Goal: Task Accomplishment & Management: Manage account settings

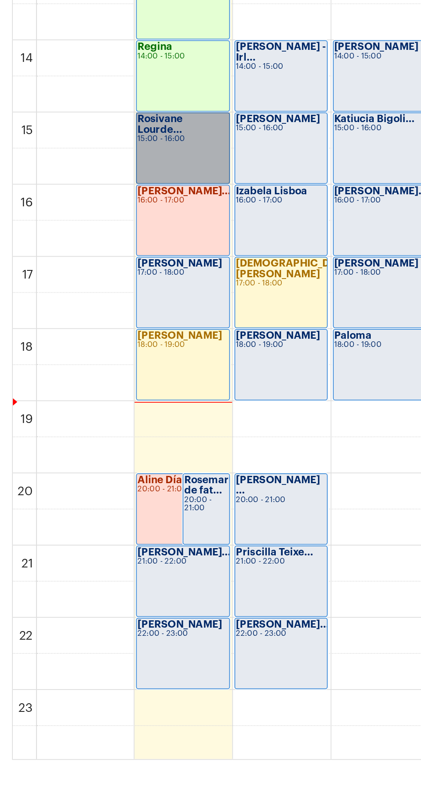
click at [101, 447] on link "Rosivane Lourde... 15:00 - 16:00" at bounding box center [104, 453] width 53 height 41
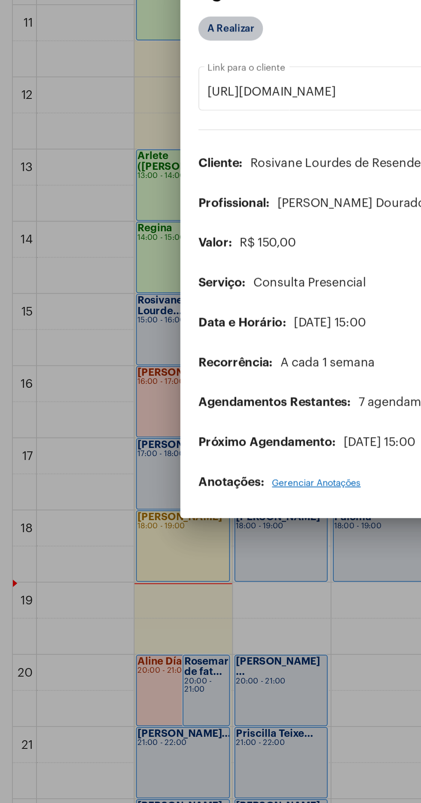
click at [146, 288] on mat-chip "A Realizar" at bounding box center [131, 281] width 37 height 14
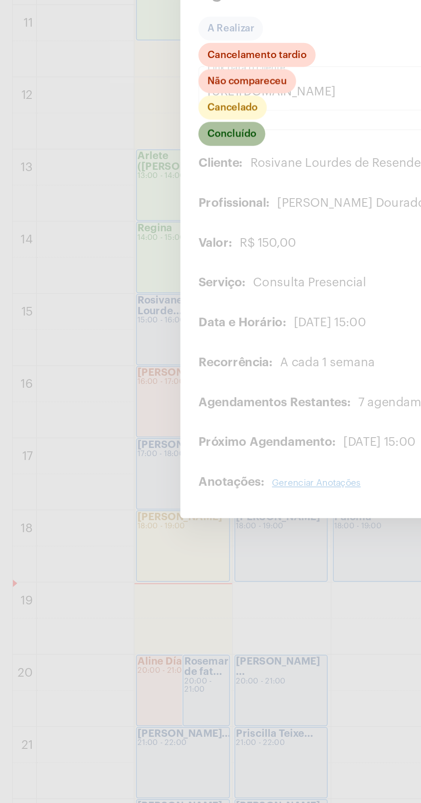
click at [142, 348] on mat-chip "Concluído" at bounding box center [132, 341] width 38 height 14
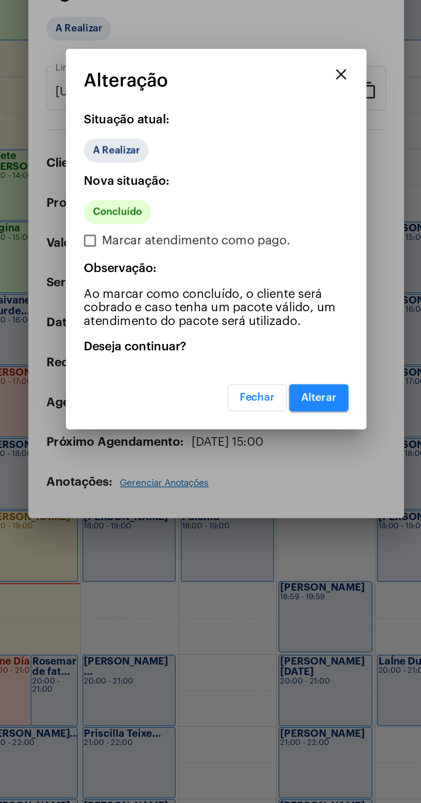
click at [270, 495] on span "Alterar" at bounding box center [269, 492] width 20 height 6
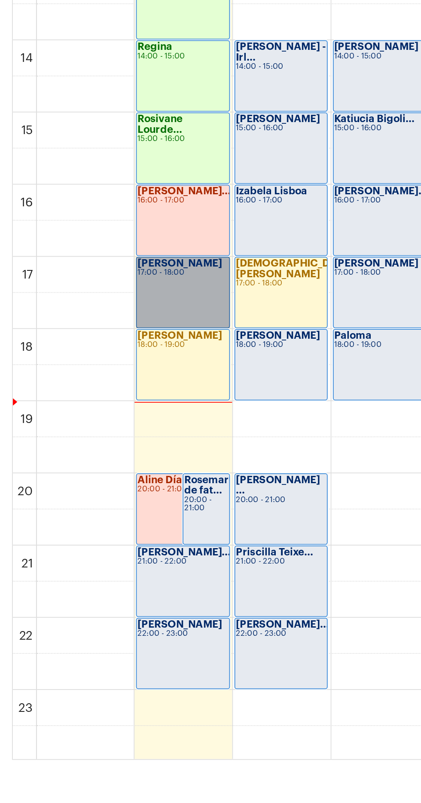
click at [106, 530] on link "[PERSON_NAME] 17:00 - 18:00" at bounding box center [104, 535] width 53 height 41
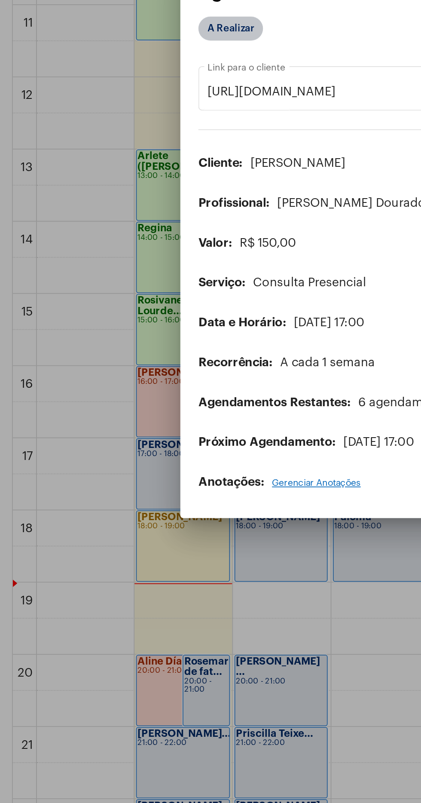
click at [133, 288] on mat-chip "A Realizar" at bounding box center [131, 281] width 37 height 14
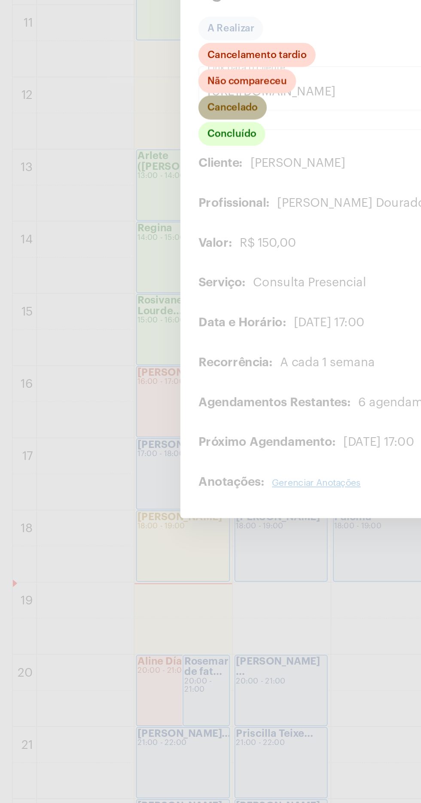
click at [141, 333] on mat-chip "Cancelado" at bounding box center [132, 326] width 39 height 14
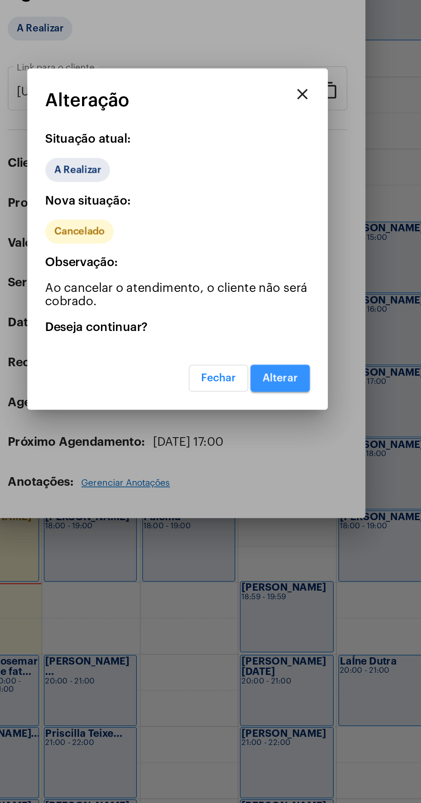
click at [269, 484] on span "Alterar" at bounding box center [269, 481] width 20 height 6
